Goal: Find specific page/section: Find specific page/section

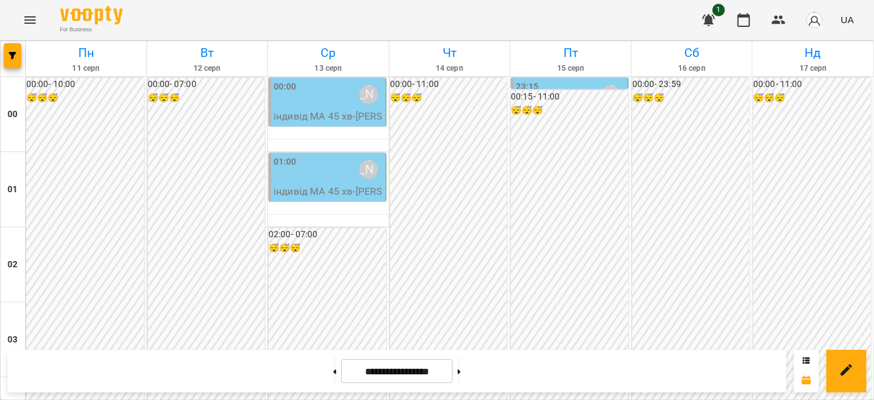
scroll to position [1080, 0]
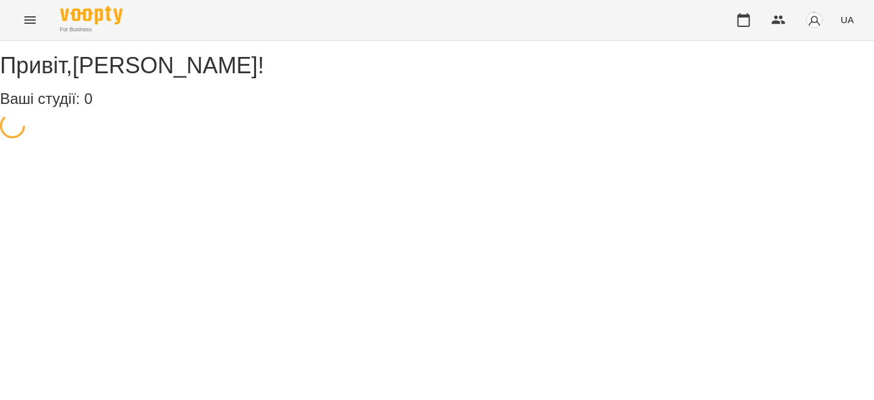
click at [20, 11] on button "Menu" at bounding box center [30, 20] width 30 height 30
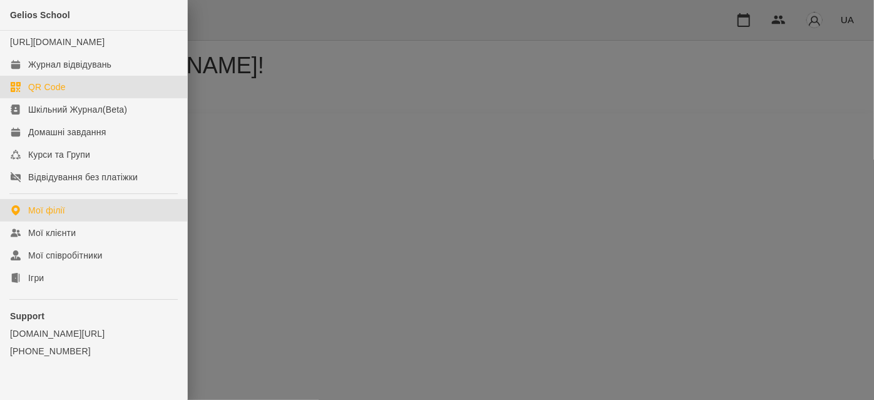
click at [50, 88] on link "QR Code" at bounding box center [93, 87] width 187 height 23
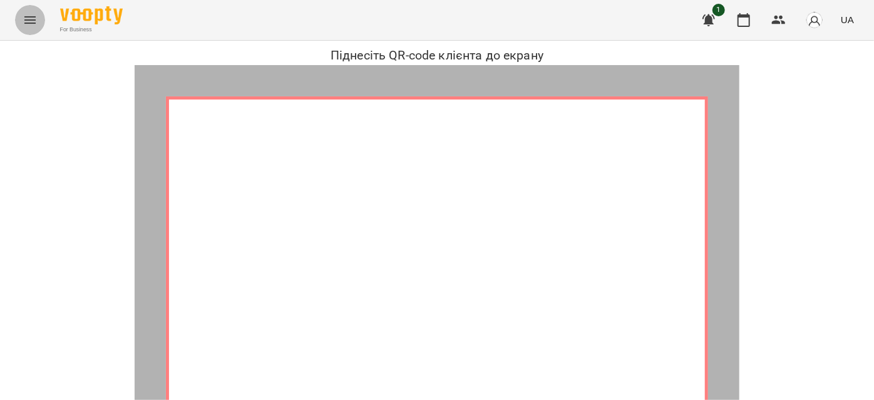
click at [27, 21] on icon "Menu" at bounding box center [30, 20] width 15 height 15
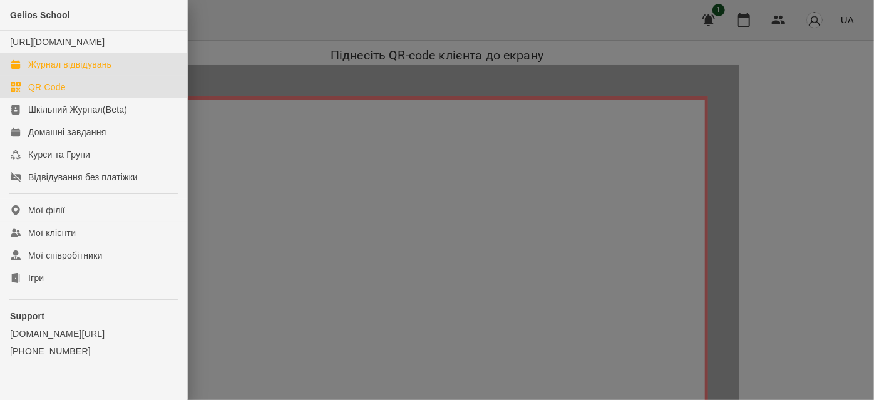
click at [49, 71] on div "Журнал відвідувань" at bounding box center [69, 64] width 83 height 13
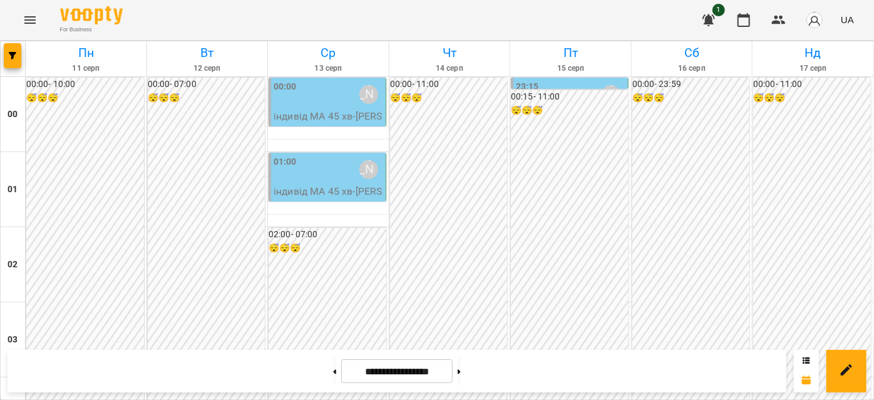
scroll to position [1138, 0]
click at [461, 368] on button at bounding box center [459, 371] width 3 height 28
click at [333, 372] on button at bounding box center [334, 371] width 3 height 28
type input "**********"
